Goal: Use online tool/utility: Use online tool/utility

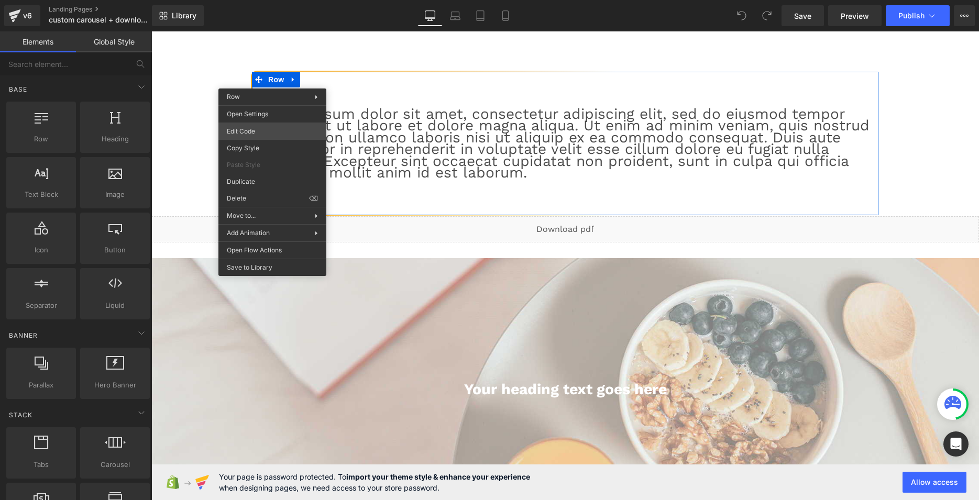
click at [256, 0] on div "You are previewing how the will restyle your page. You can not edit Elements in…" at bounding box center [489, 0] width 979 height 0
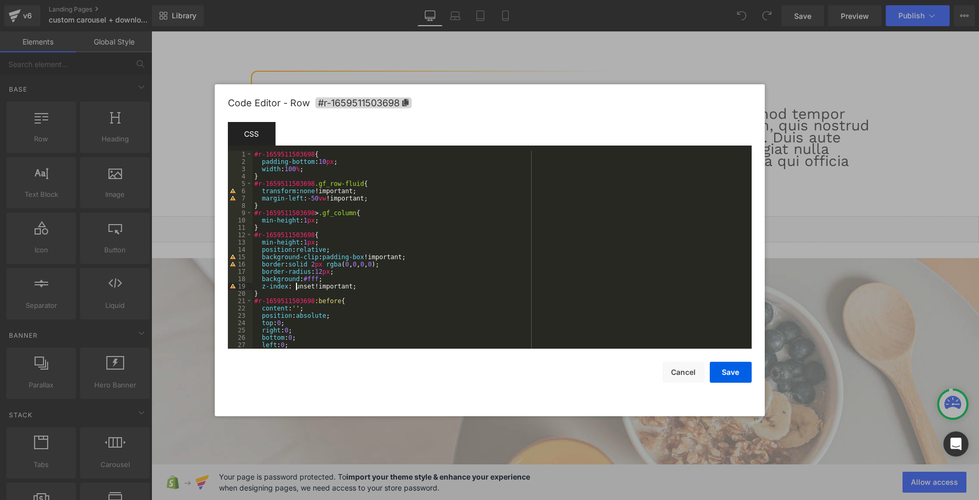
click at [295, 284] on div "#r-1659511503698 { padding-bottom : 10 px ; width : 100 % ; } #r-1659511503698 …" at bounding box center [498, 257] width 490 height 213
drag, startPoint x: 357, startPoint y: 287, endPoint x: 260, endPoint y: 288, distance: 96.4
click at [260, 288] on div "#r-1659511503698 { padding-bottom : 10 px ; width : 100 % ; } #r-1659511503698 …" at bounding box center [498, 257] width 490 height 213
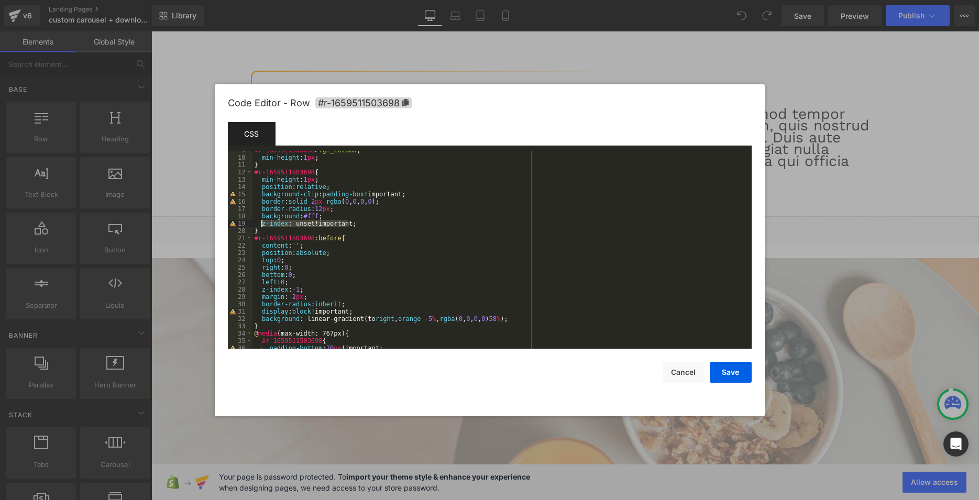
scroll to position [63, 0]
click at [324, 302] on div "#r-1659511503698 > .gf_column { min-height : 1 px ; } #r-1659511503698 { min-he…" at bounding box center [498, 253] width 490 height 213
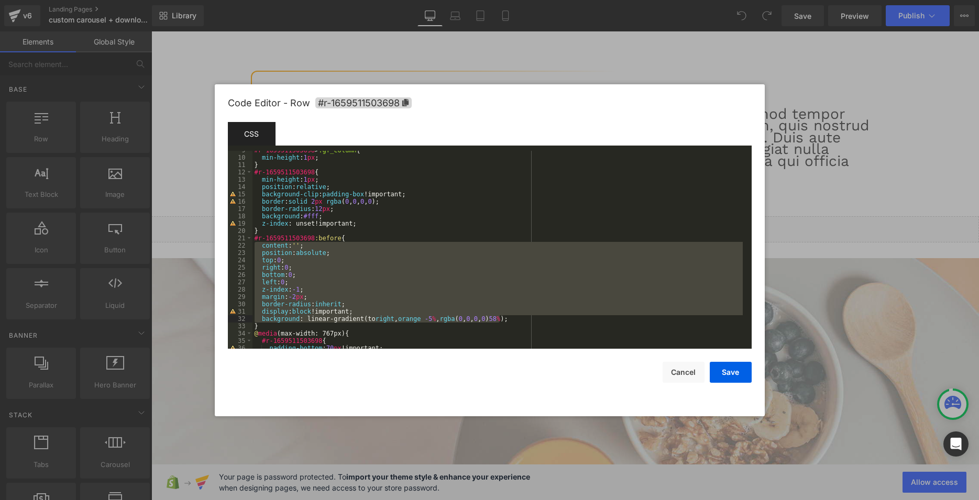
drag, startPoint x: 254, startPoint y: 245, endPoint x: 506, endPoint y: 318, distance: 262.3
click at [506, 318] on div "#r-1659511503698 > .gf_column { min-height : 1 px ; } #r-1659511503698 { min-he…" at bounding box center [498, 253] width 490 height 213
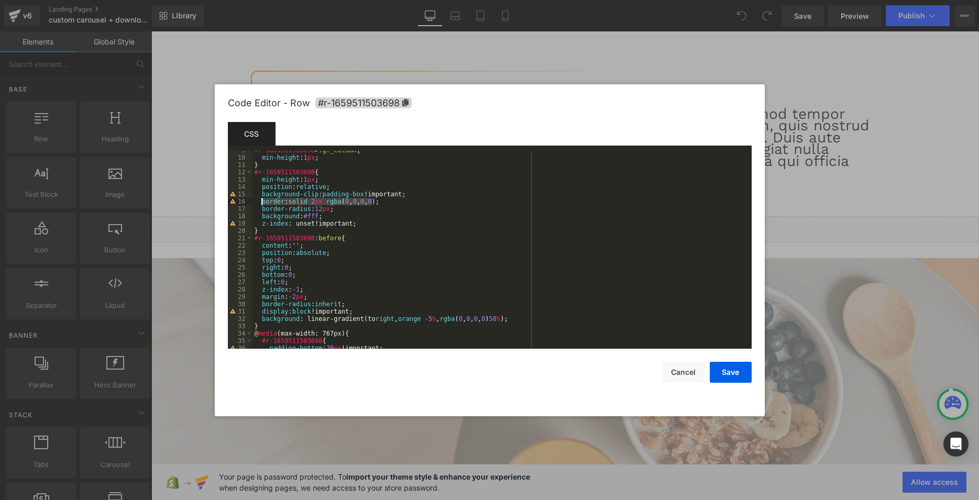
drag, startPoint x: 379, startPoint y: 201, endPoint x: 262, endPoint y: 200, distance: 116.3
click at [262, 200] on div "#r-1659511503698 > .gf_column { min-height : 1 px ; } #r-1659511503698 { min-he…" at bounding box center [498, 253] width 490 height 213
click at [304, 199] on div "#r-1659511503698 > .gf_column { min-height : 1 px ; } #r-1659511503698 { min-he…" at bounding box center [498, 250] width 490 height 198
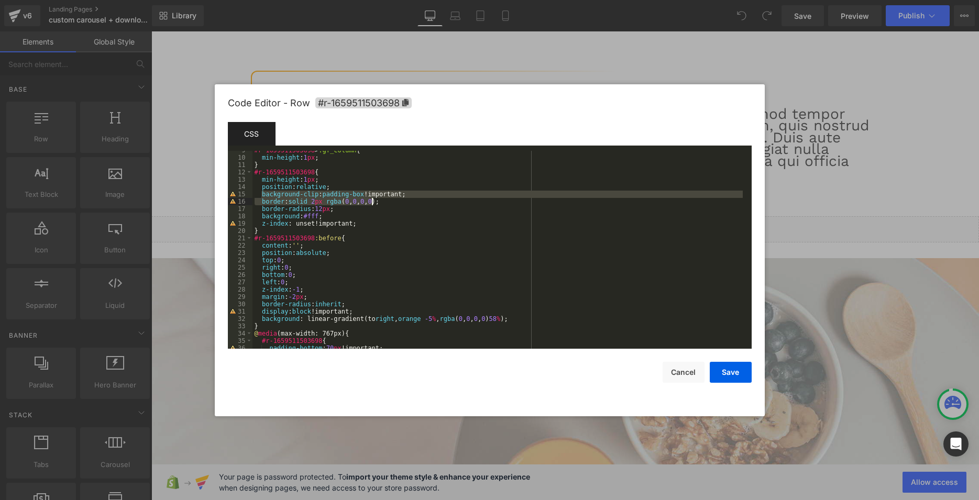
drag, startPoint x: 260, startPoint y: 194, endPoint x: 381, endPoint y: 200, distance: 121.7
click at [381, 200] on div "#r-1659511503698 > .gf_column { min-height : 1 px ; } #r-1659511503698 { min-he…" at bounding box center [498, 253] width 490 height 213
click at [321, 220] on div "#r-1659511503698 > .gf_column { min-height : 1 px ; } #r-1659511503698 { min-he…" at bounding box center [498, 253] width 490 height 213
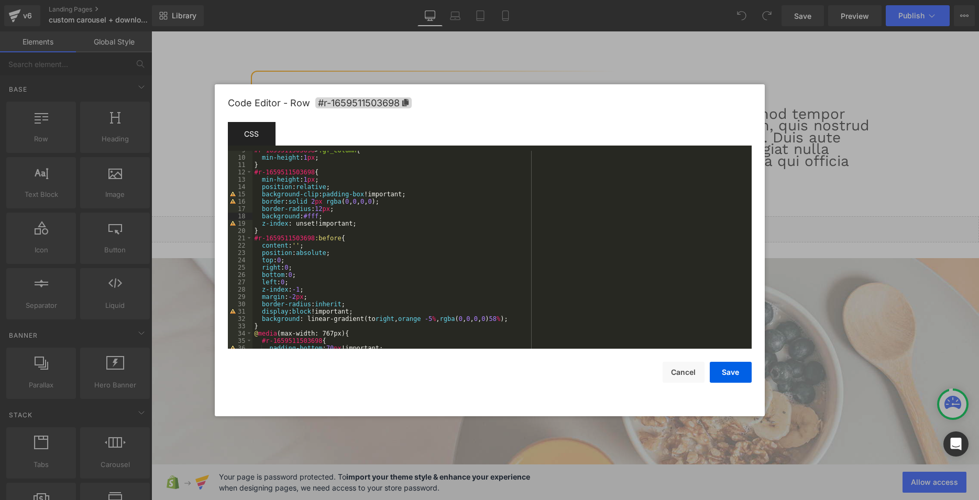
scroll to position [126, 0]
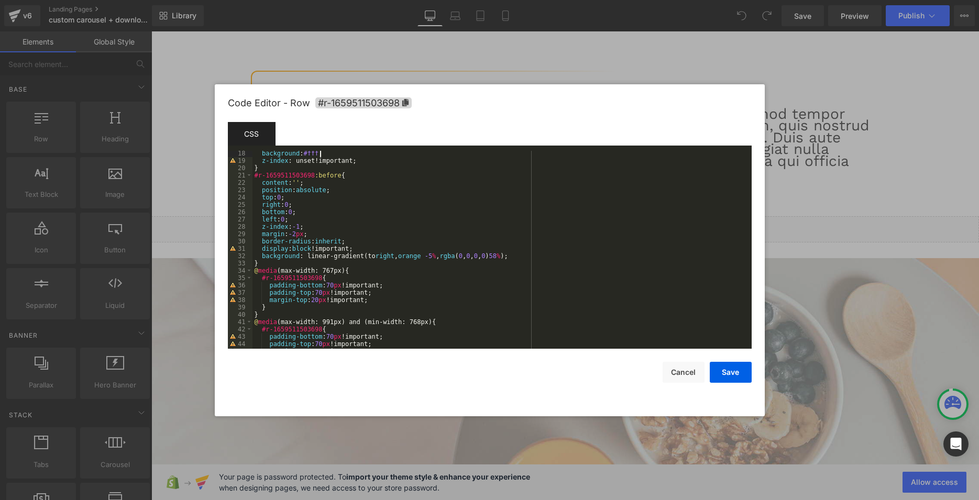
click at [305, 232] on div "background : #fff ; z-index : unset!important; } #r-1659511503698 :before { con…" at bounding box center [498, 256] width 490 height 213
drag, startPoint x: 355, startPoint y: 248, endPoint x: 260, endPoint y: 246, distance: 94.9
click at [260, 246] on div "background : #fff ; z-index : unset!important; } #r-1659511503698 :before { con…" at bounding box center [498, 256] width 490 height 213
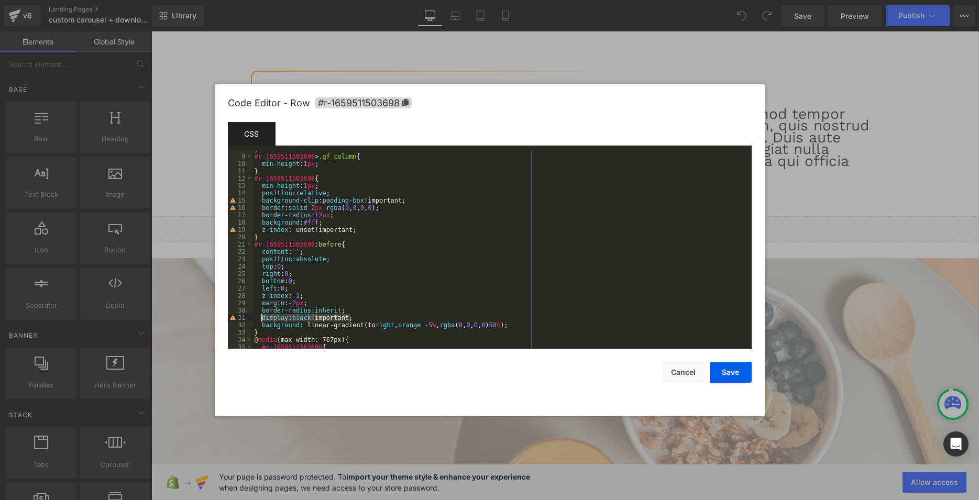
scroll to position [0, 0]
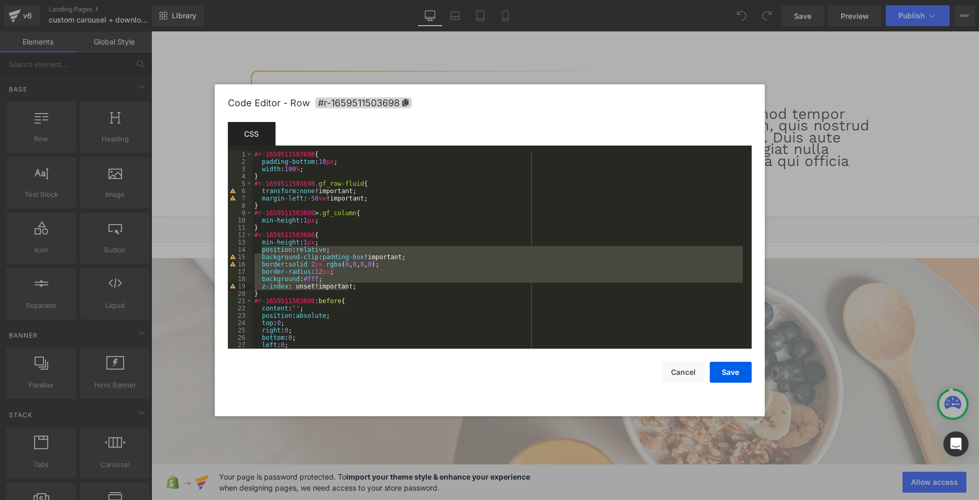
drag, startPoint x: 260, startPoint y: 250, endPoint x: 363, endPoint y: 283, distance: 107.4
click at [363, 283] on div "#r-1659511503698 { padding-bottom : 10 px ; width : 100 % ; } #r-1659511503698 …" at bounding box center [498, 257] width 490 height 213
click at [303, 233] on div "#r-1659511503698 { padding-bottom : 10 px ; width : 100 % ; } #r-1659511503698 …" at bounding box center [498, 257] width 490 height 213
drag, startPoint x: 350, startPoint y: 287, endPoint x: 246, endPoint y: 248, distance: 111.5
click at [253, 248] on div "#r-1659511503698 { padding-bottom : 10 px ; width : 100 % ; } #r-1659511503698 …" at bounding box center [498, 250] width 490 height 198
